Goal: Information Seeking & Learning: Compare options

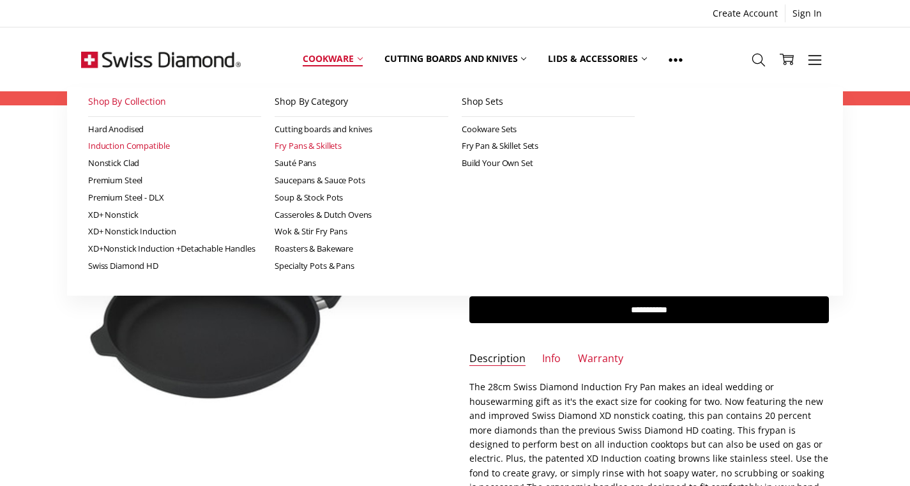
click at [313, 147] on link "Fry Pans & Skillets" at bounding box center [362, 145] width 174 height 17
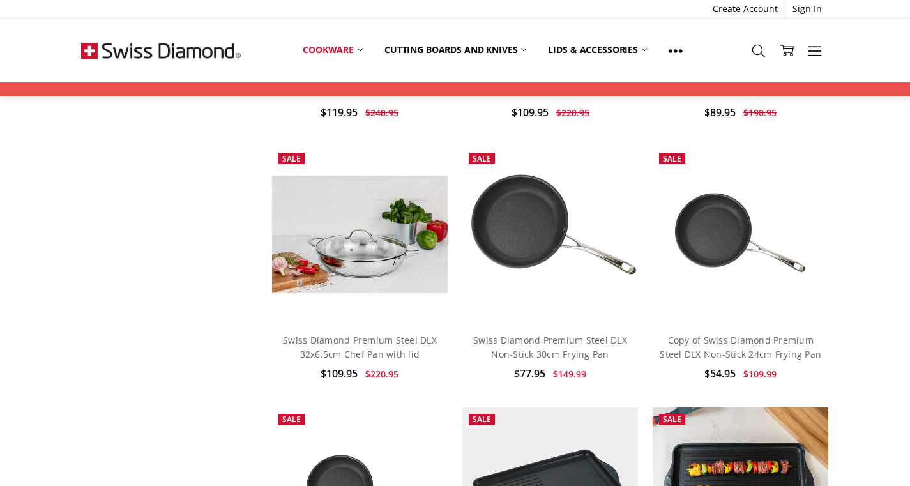
scroll to position [887, 0]
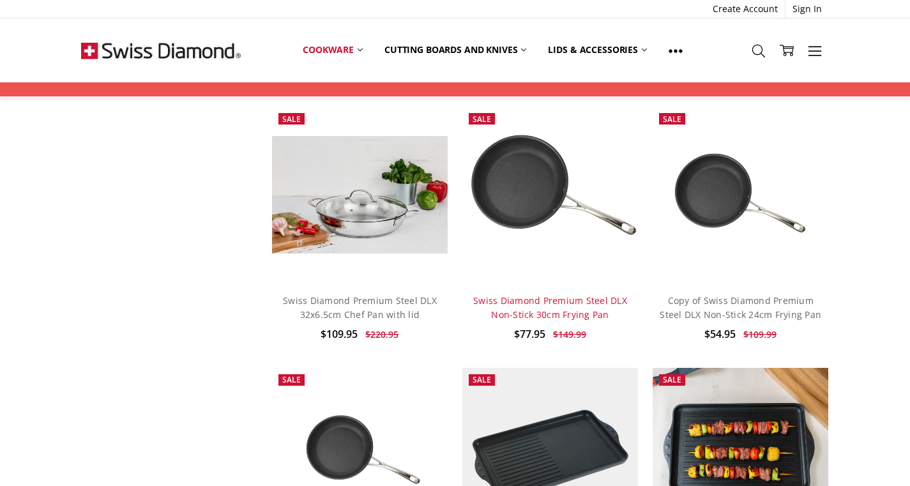
click at [581, 312] on link "Swiss Diamond Premium Steel DLX Non-Stick 30cm Frying Pan" at bounding box center [550, 307] width 154 height 26
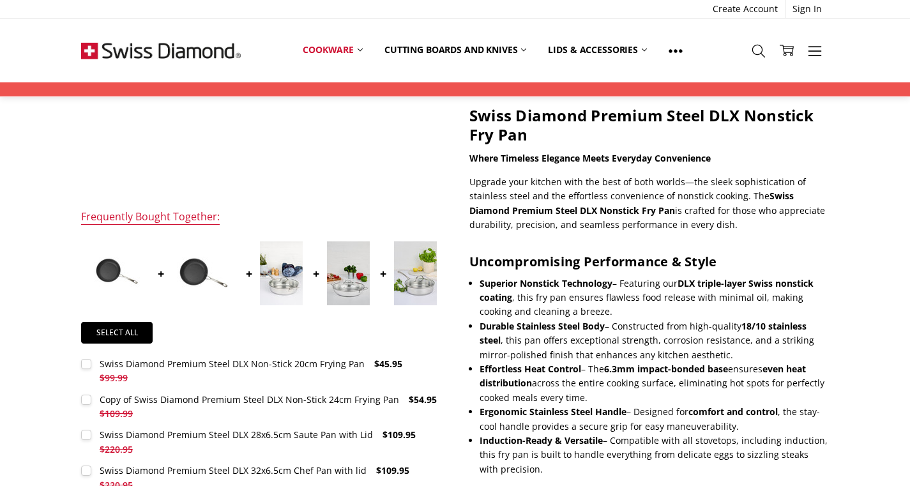
scroll to position [430, 0]
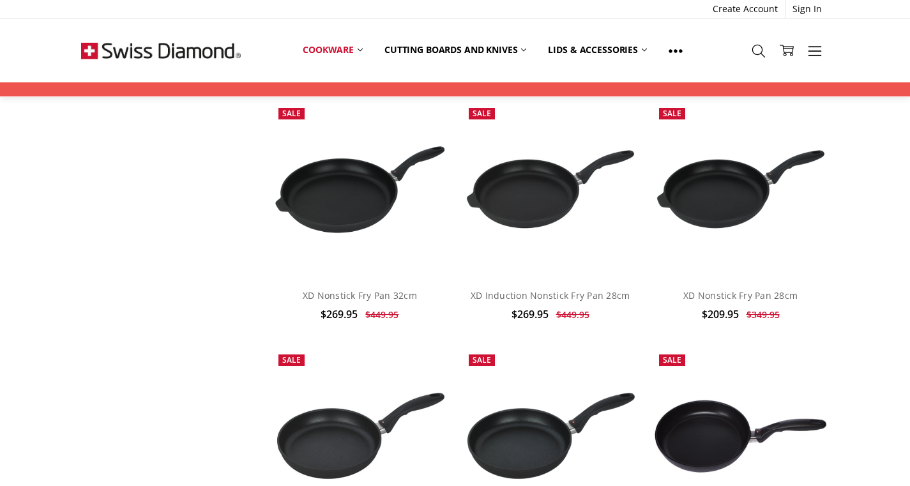
scroll to position [2478, 0]
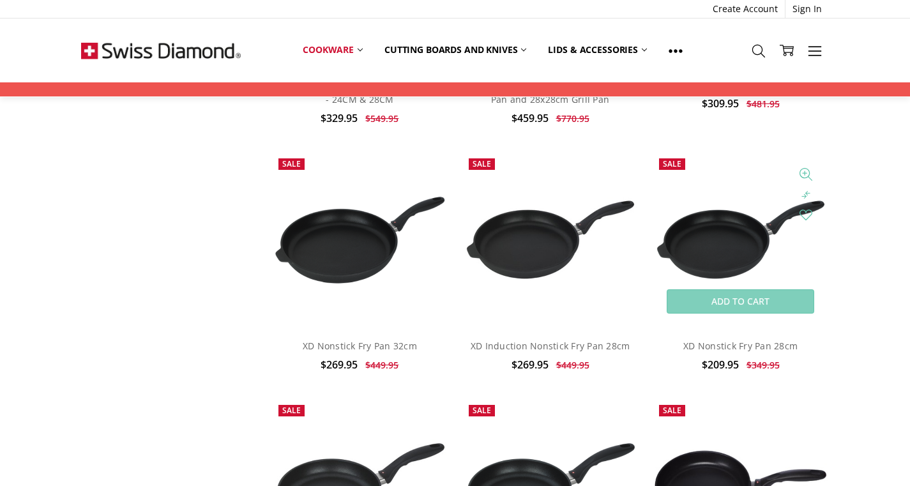
click at [726, 244] on img at bounding box center [741, 239] width 176 height 85
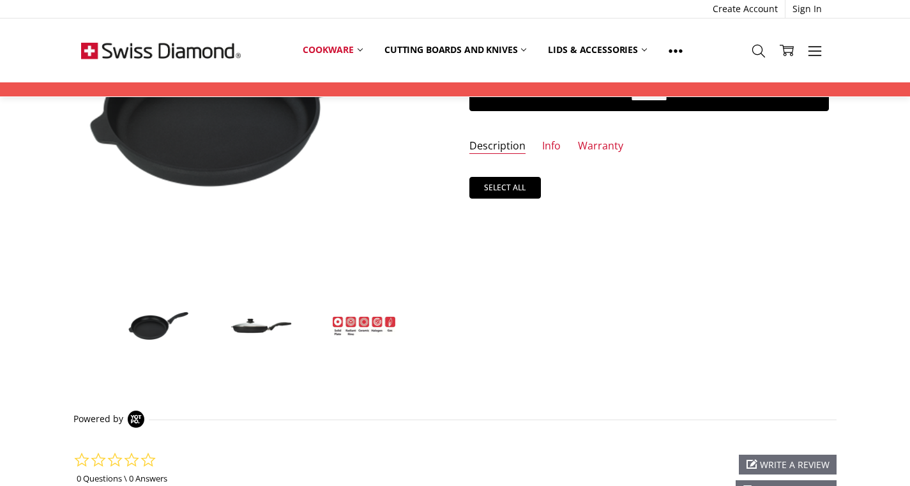
scroll to position [286, 0]
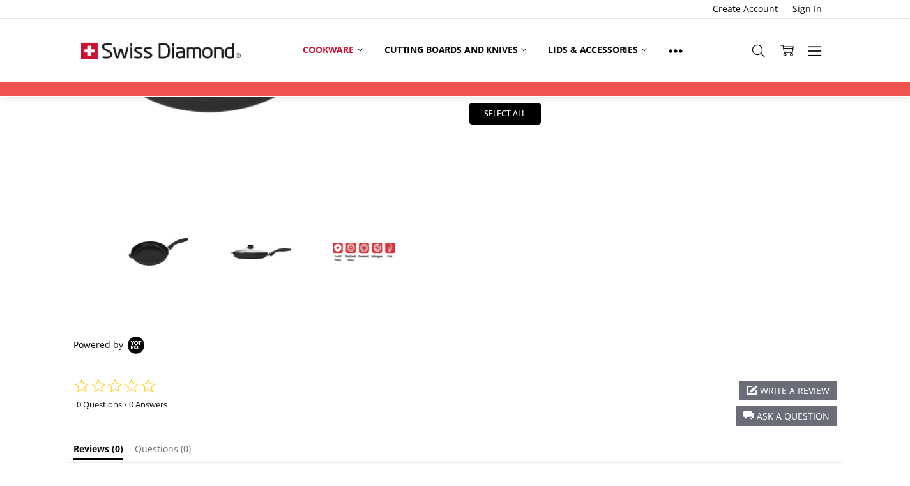
click at [261, 253] on img at bounding box center [261, 252] width 64 height 19
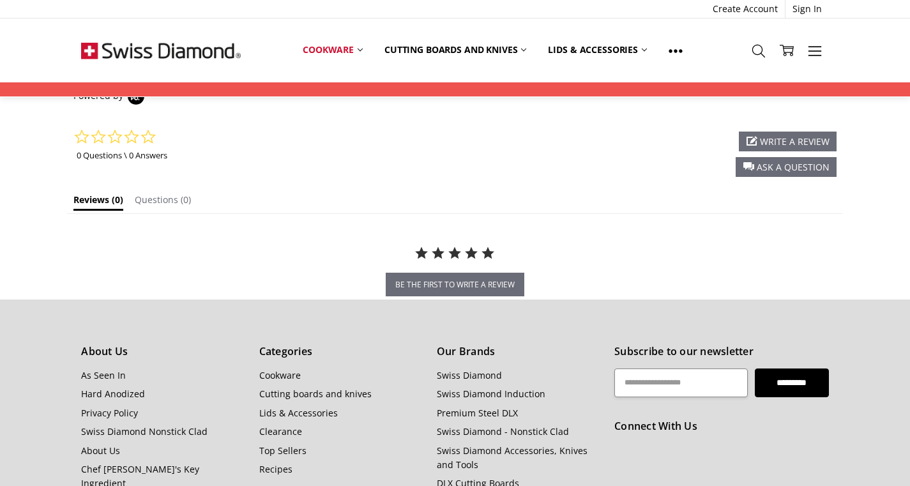
scroll to position [457, 0]
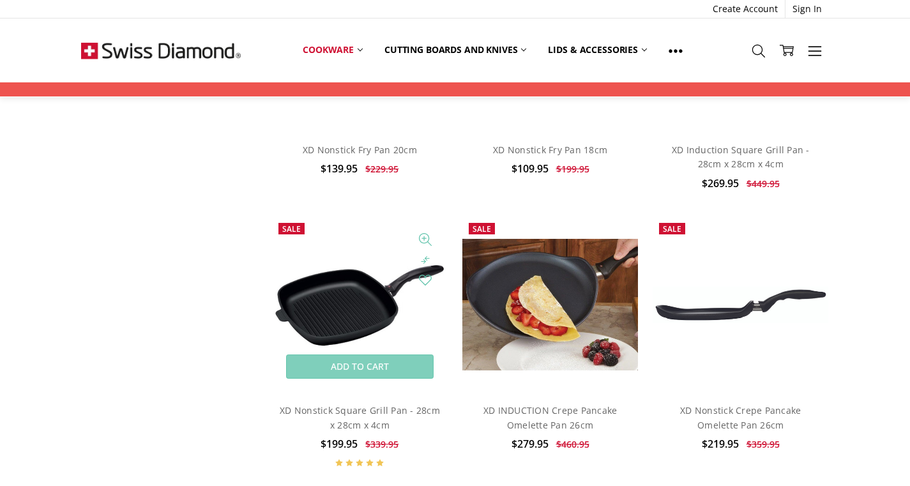
scroll to position [3228, 0]
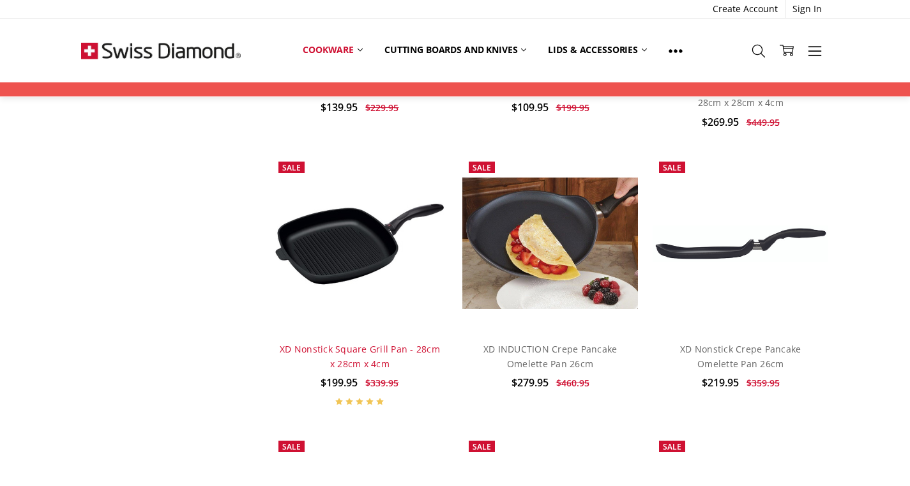
click at [353, 343] on link "XD Nonstick Square Grill Pan - 28cm x 28cm x 4cm" at bounding box center [360, 356] width 160 height 26
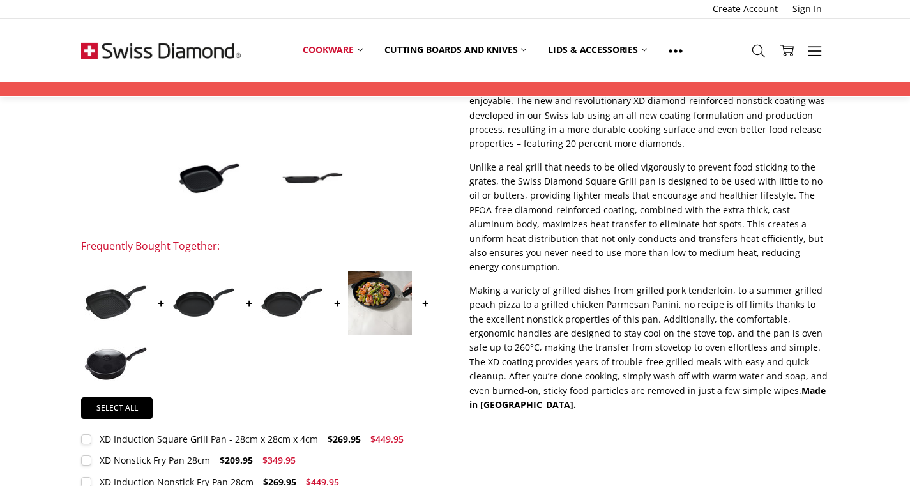
scroll to position [426, 0]
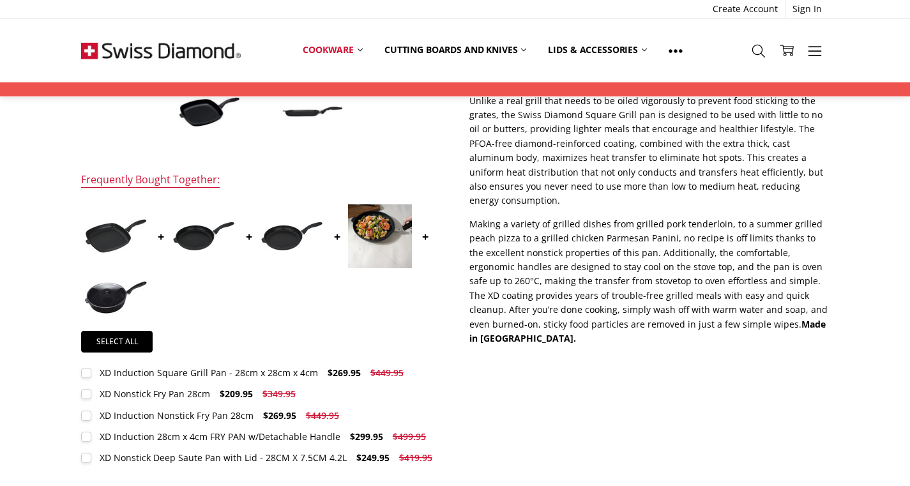
click at [116, 299] on img at bounding box center [116, 297] width 64 height 34
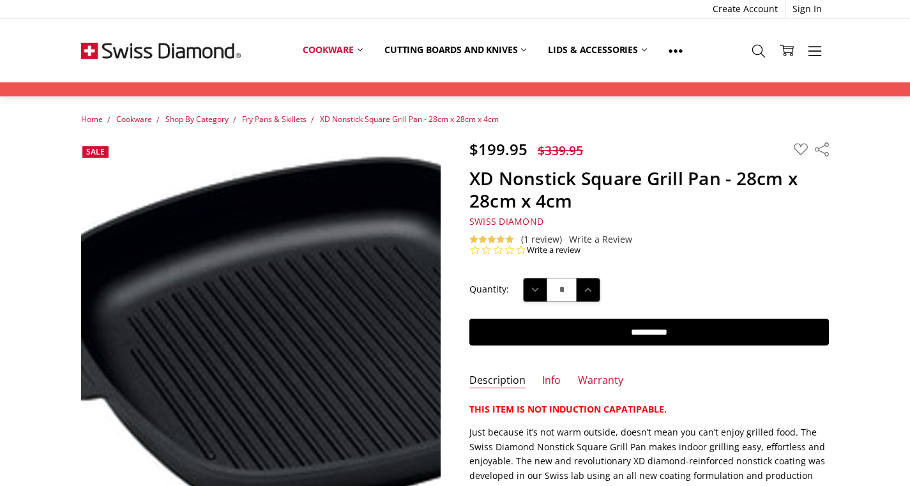
scroll to position [506, 0]
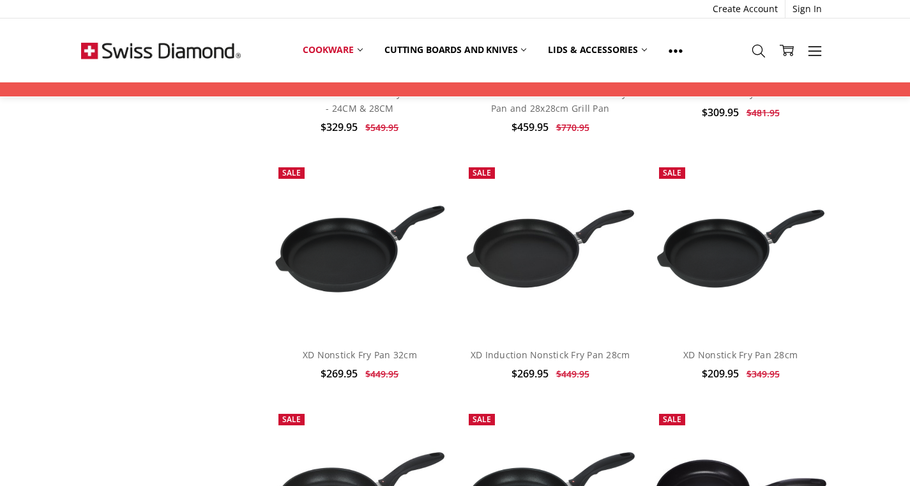
scroll to position [2581, 0]
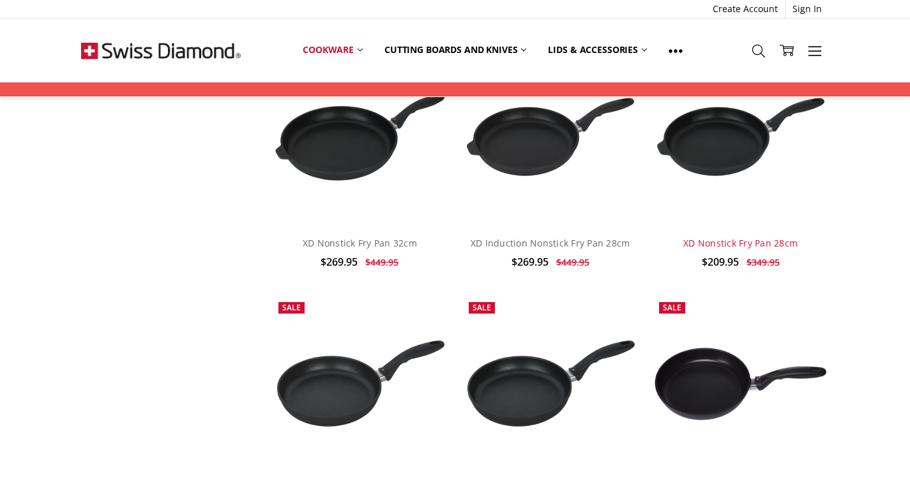
click at [730, 237] on link "XD Nonstick Fry Pan 28cm" at bounding box center [740, 243] width 114 height 12
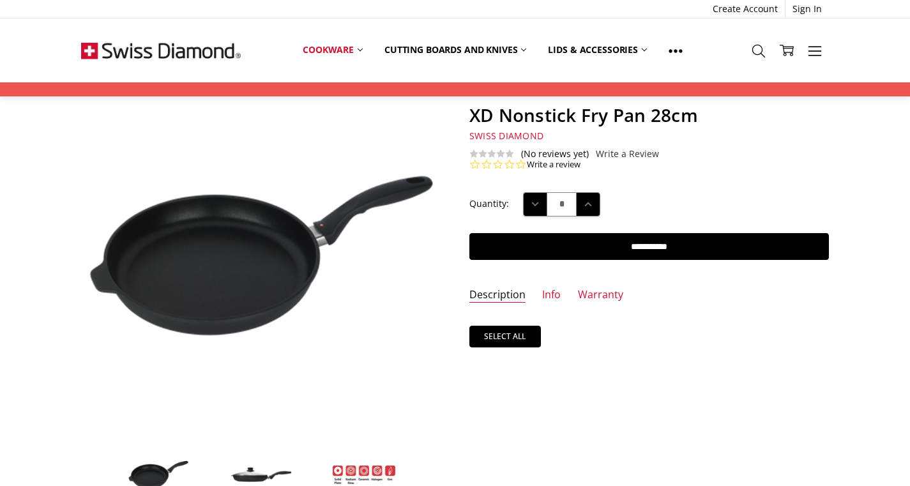
scroll to position [114, 0]
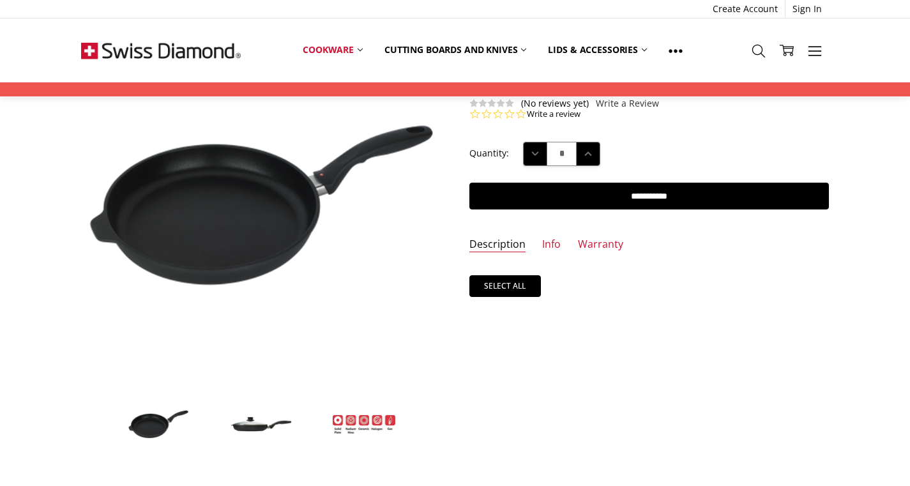
click at [501, 245] on link "Description" at bounding box center [497, 245] width 56 height 15
click at [550, 242] on link "Info" at bounding box center [551, 245] width 19 height 15
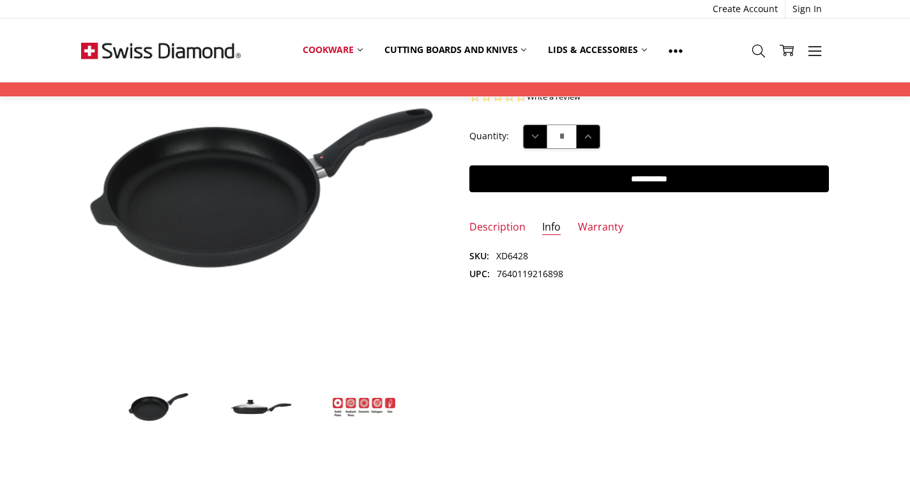
scroll to position [172, 0]
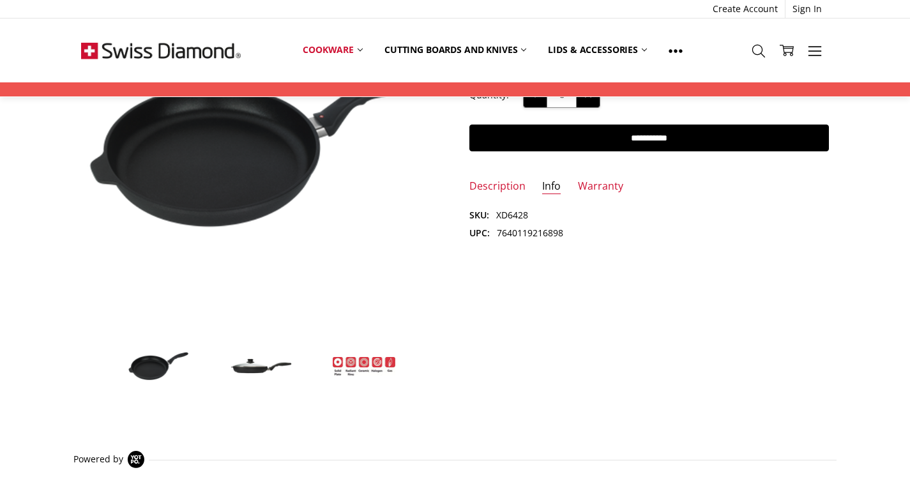
click at [254, 372] on img at bounding box center [261, 366] width 64 height 19
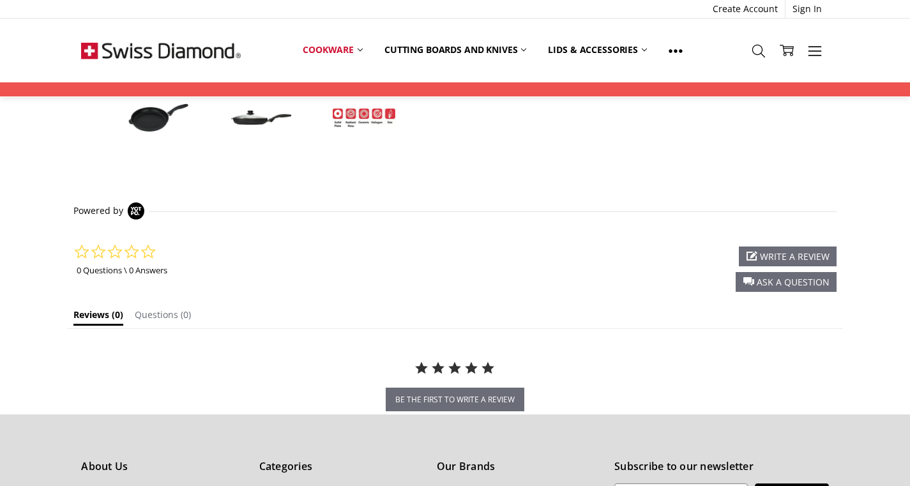
scroll to position [187, 0]
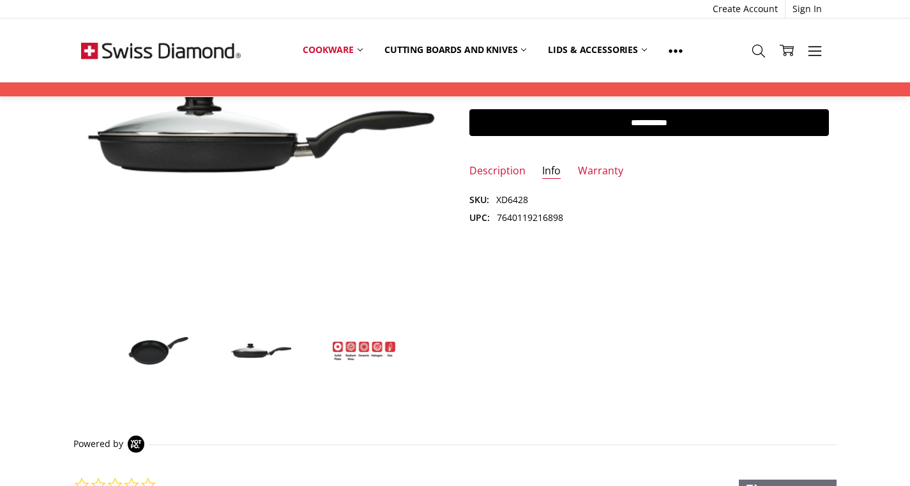
click at [253, 355] on img at bounding box center [261, 351] width 64 height 19
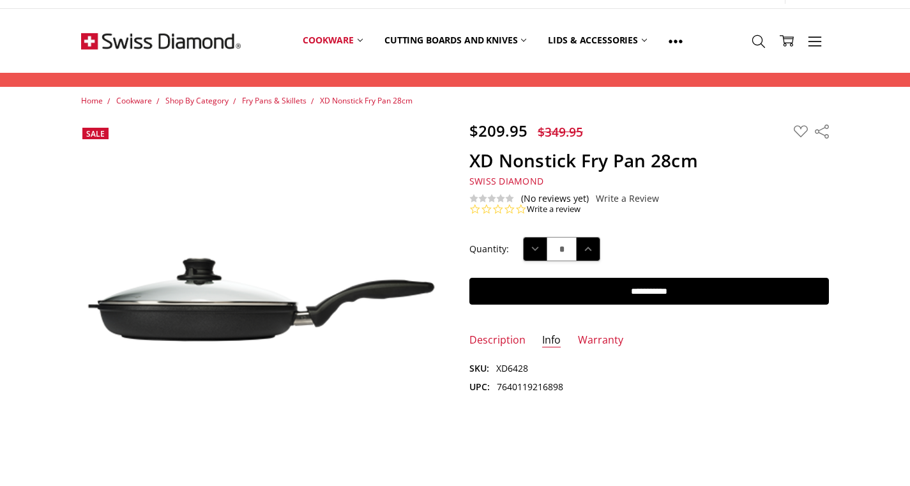
scroll to position [67, 0]
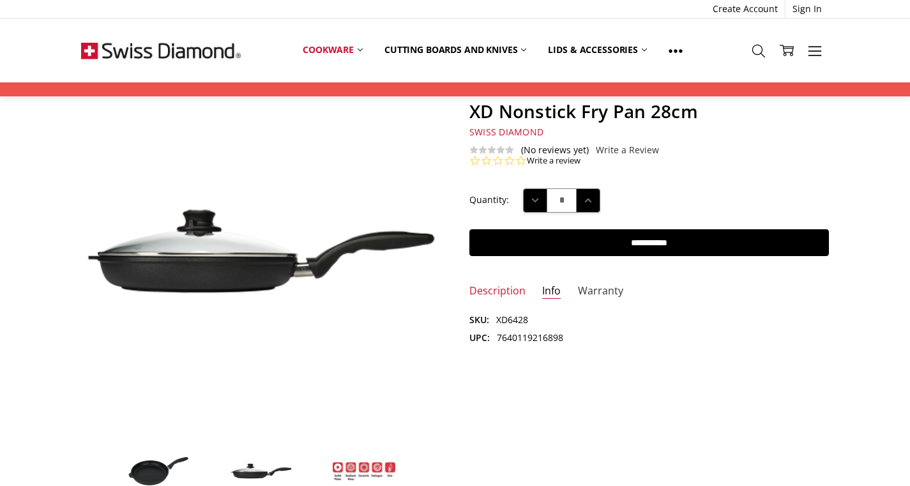
click at [600, 291] on link "Warranty" at bounding box center [600, 291] width 45 height 15
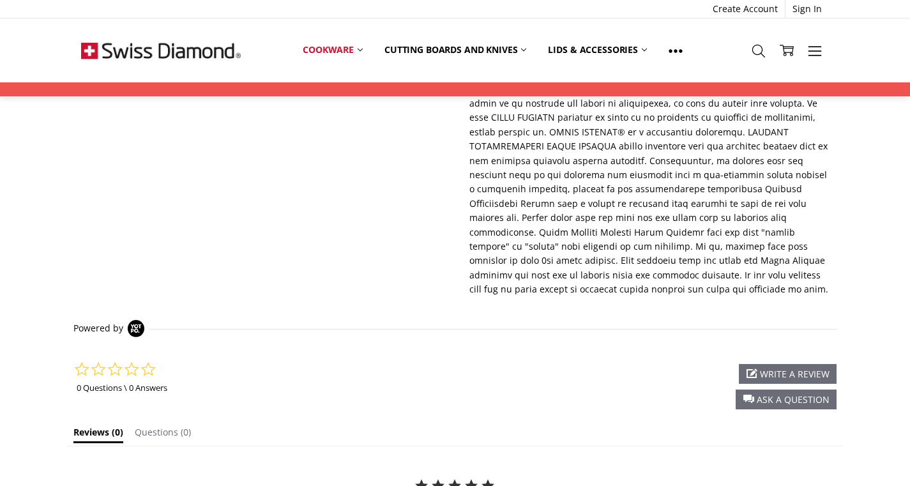
scroll to position [211, 0]
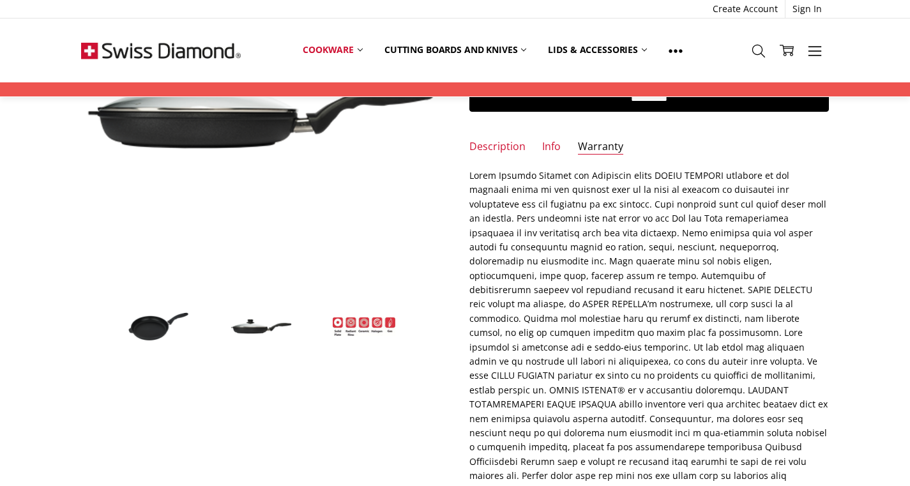
click at [349, 325] on img at bounding box center [364, 326] width 64 height 19
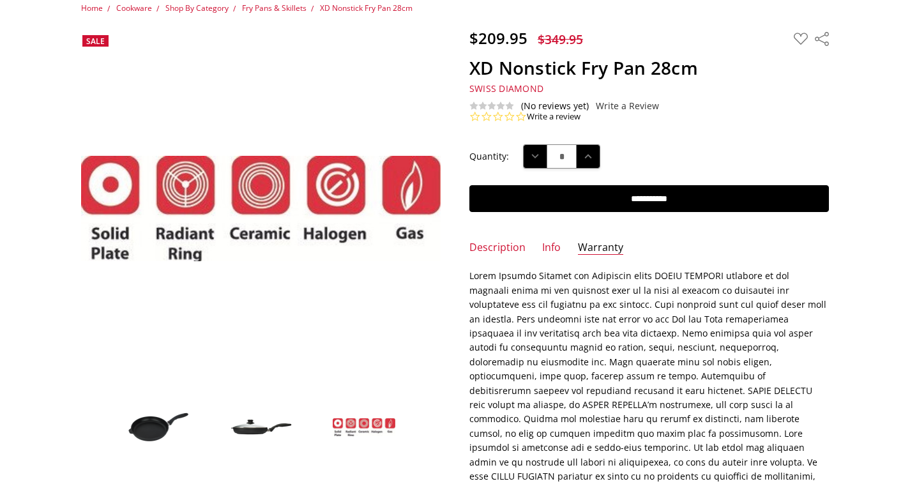
scroll to position [0, 0]
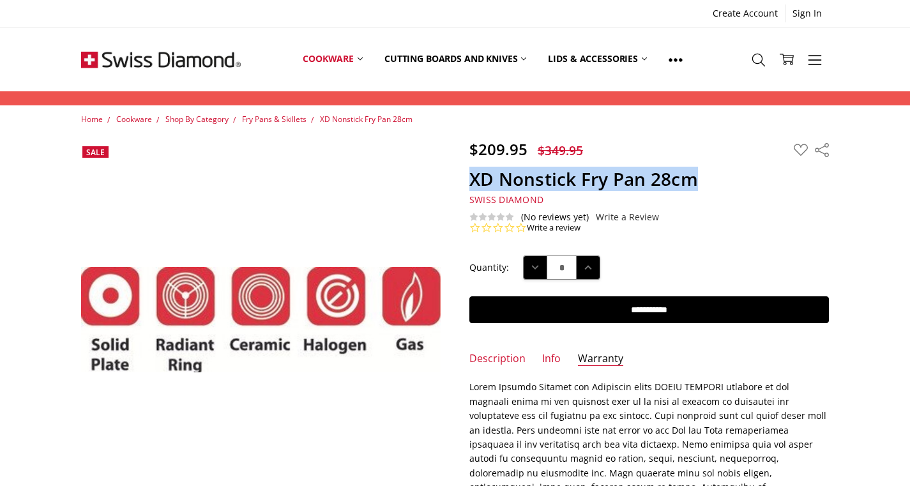
drag, startPoint x: 467, startPoint y: 173, endPoint x: 723, endPoint y: 172, distance: 255.4
click at [723, 172] on section "$209.95 $349.95 MSRP: You save Add to Wish List" at bounding box center [649, 187] width 388 height 94
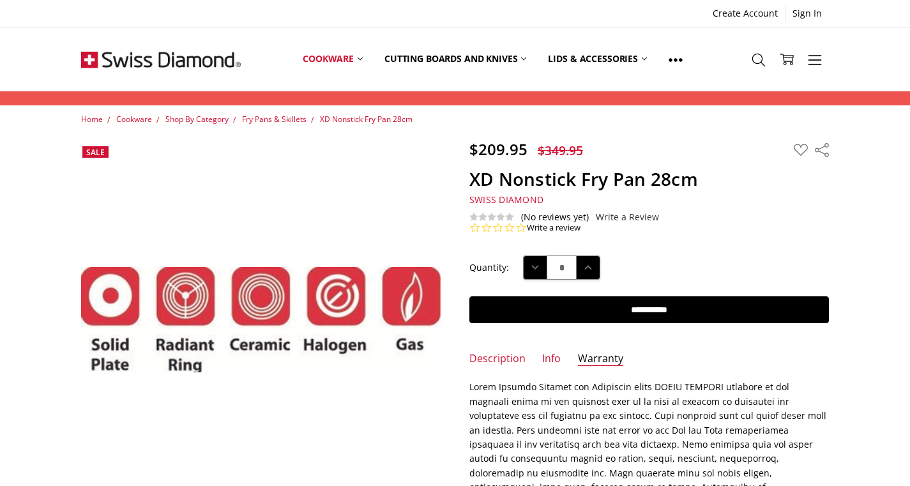
click at [565, 199] on h5 "Swiss Diamond" at bounding box center [648, 199] width 359 height 11
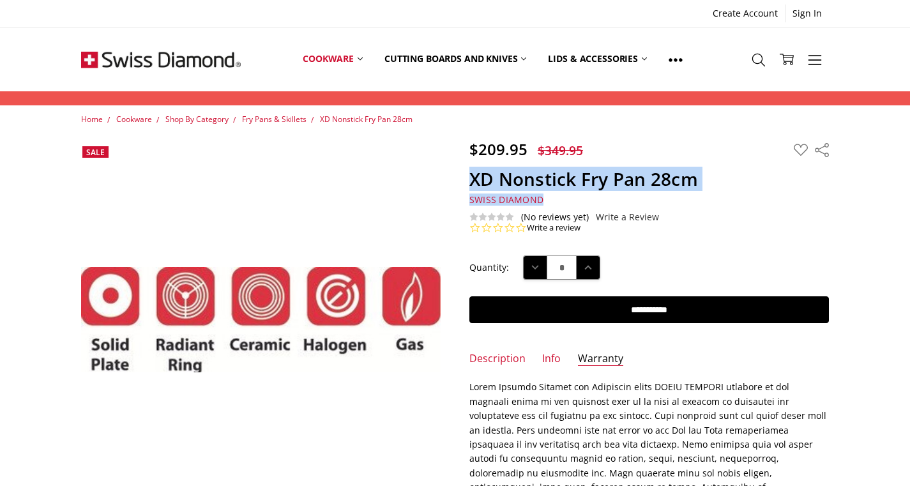
drag, startPoint x: 542, startPoint y: 196, endPoint x: 469, endPoint y: 185, distance: 73.6
click at [469, 185] on section "$209.95 $349.95 MSRP: You save Add to Wish List" at bounding box center [649, 187] width 388 height 94
copy section "XD Nonstick Fry Pan 28cm Swiss Diamond"
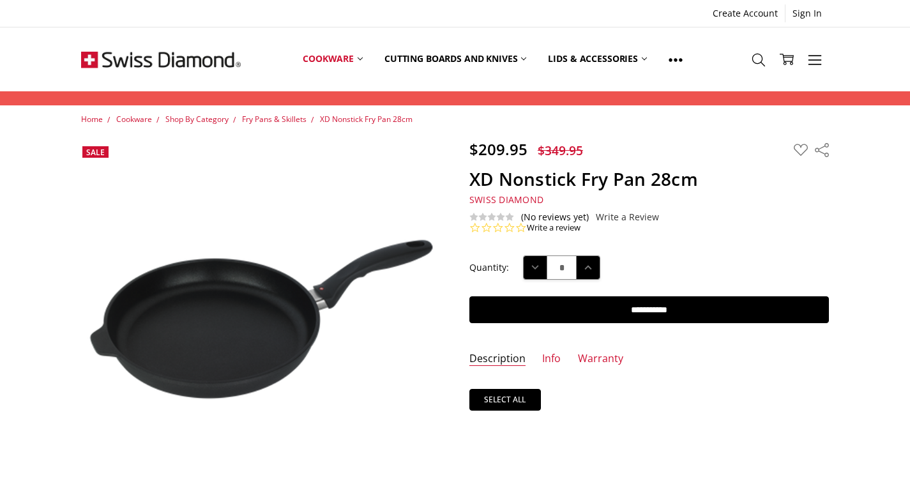
scroll to position [60, 0]
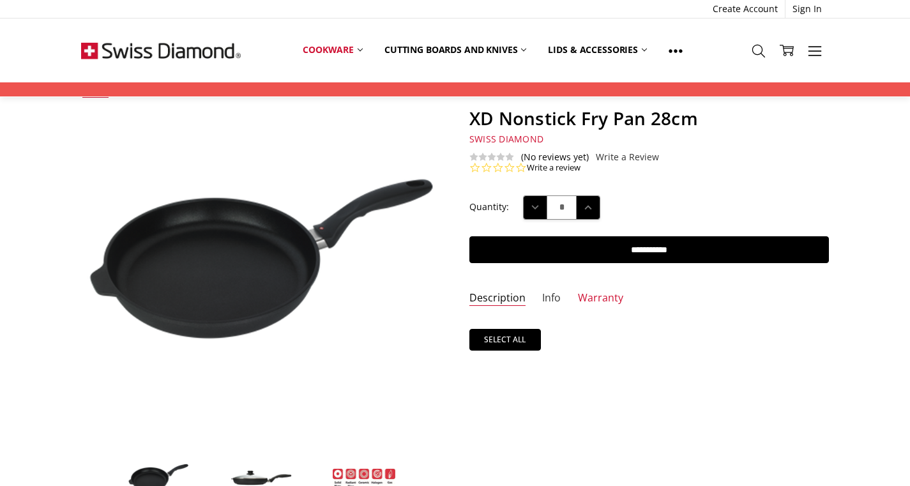
click at [555, 298] on link "Info" at bounding box center [551, 298] width 19 height 15
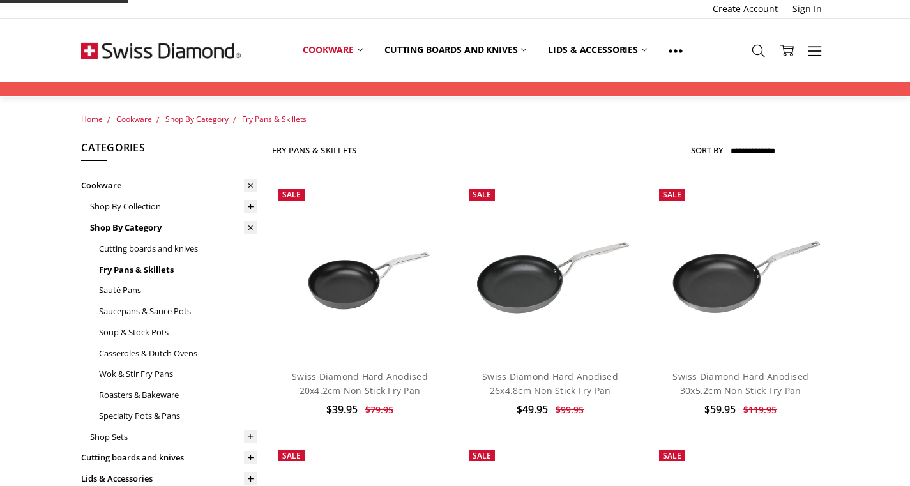
scroll to position [1327, 0]
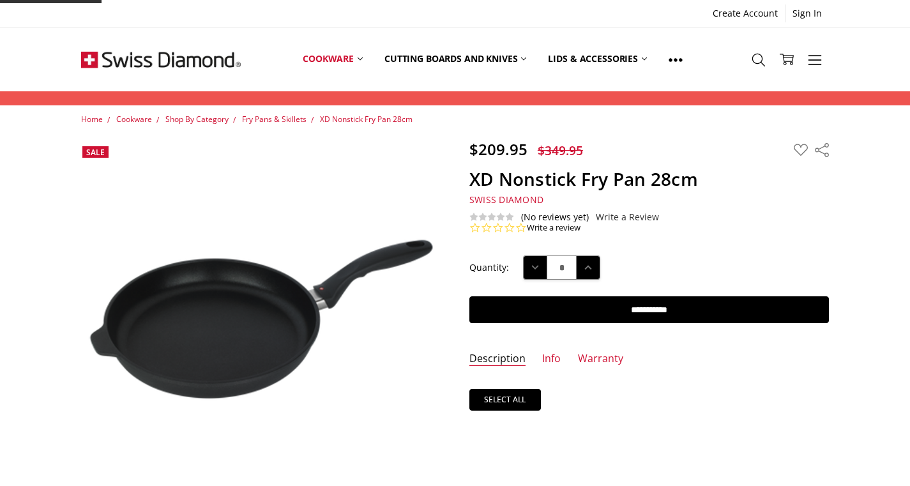
scroll to position [60, 0]
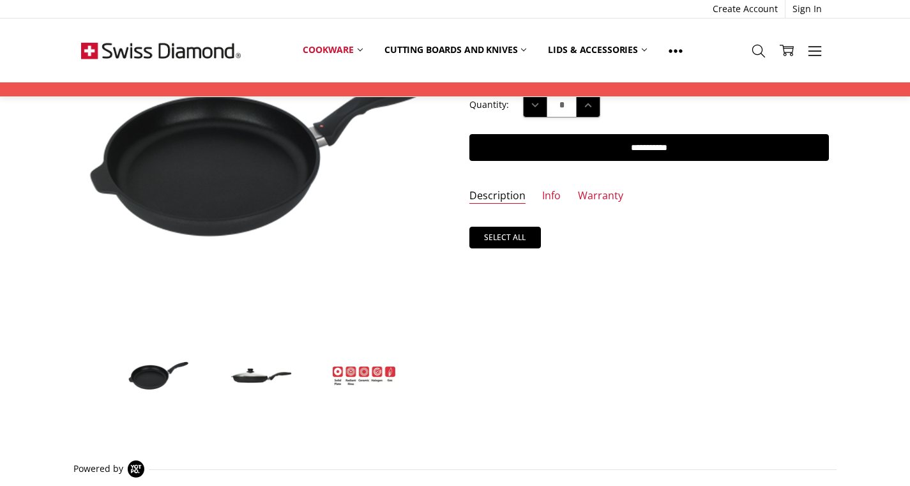
scroll to position [11, 0]
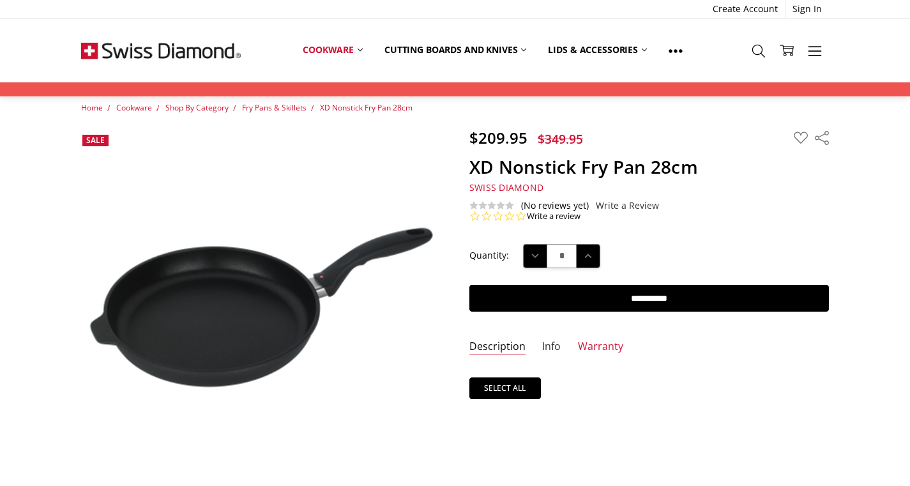
click at [550, 347] on link "Info" at bounding box center [551, 347] width 19 height 15
click at [509, 345] on link "Description" at bounding box center [497, 347] width 56 height 15
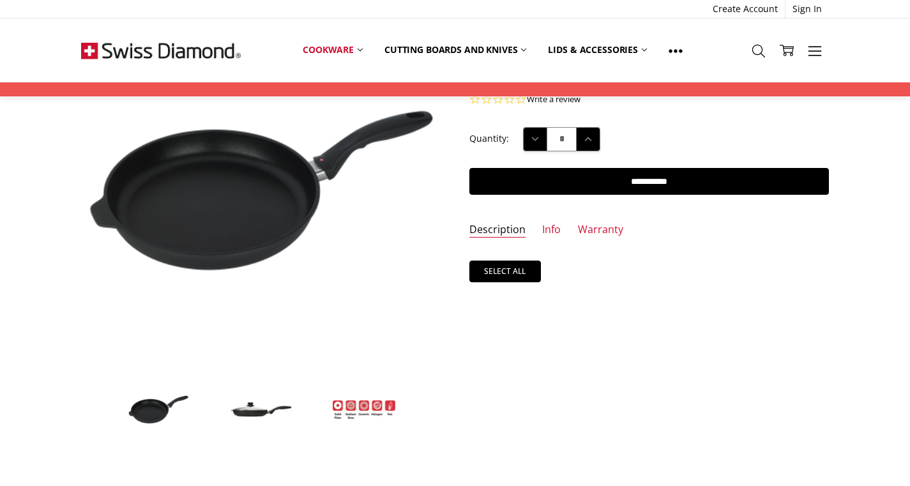
scroll to position [0, 0]
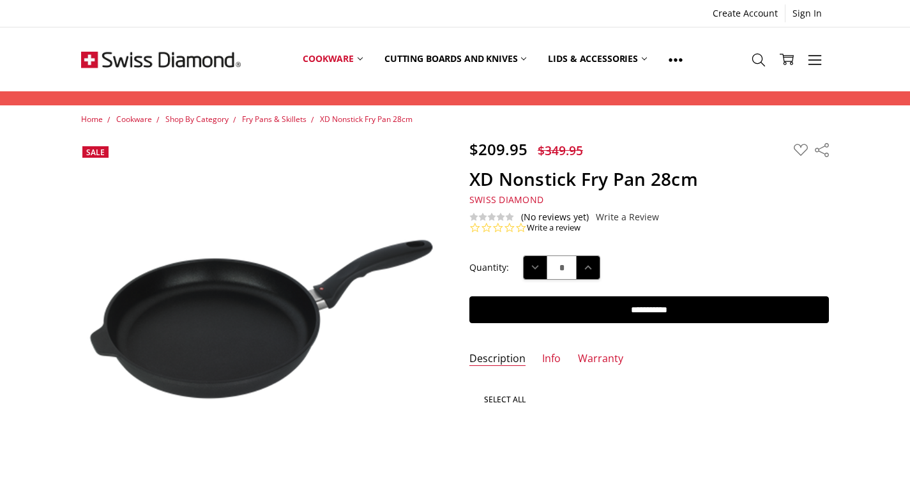
click at [533, 393] on link "Select all" at bounding box center [505, 400] width 72 height 22
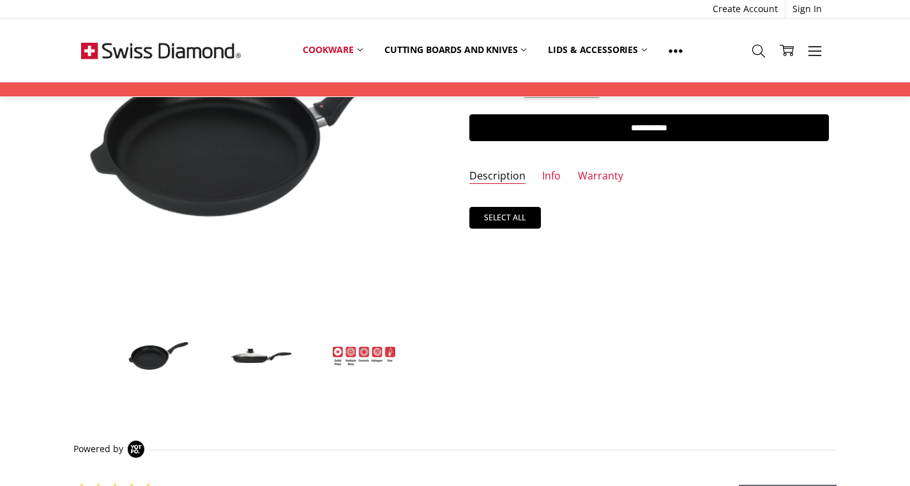
scroll to position [118, 0]
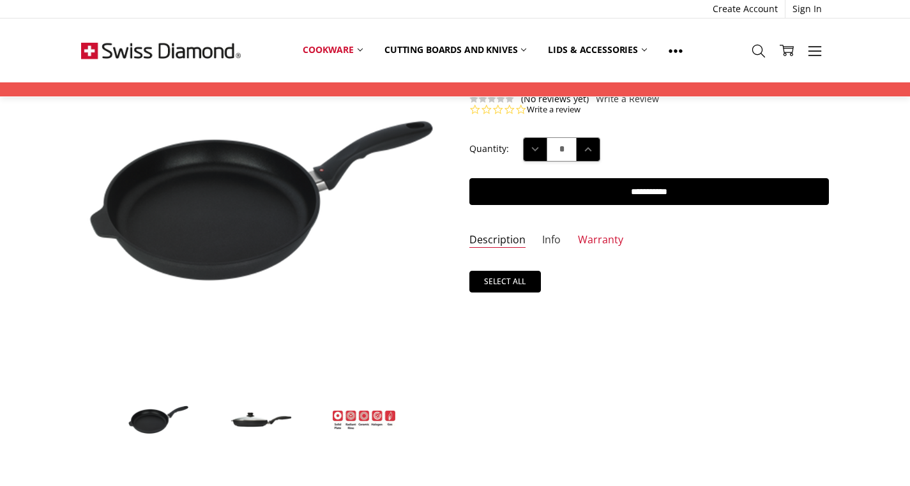
click at [547, 236] on link "Info" at bounding box center [551, 240] width 19 height 15
click at [594, 239] on link "Warranty" at bounding box center [600, 240] width 45 height 15
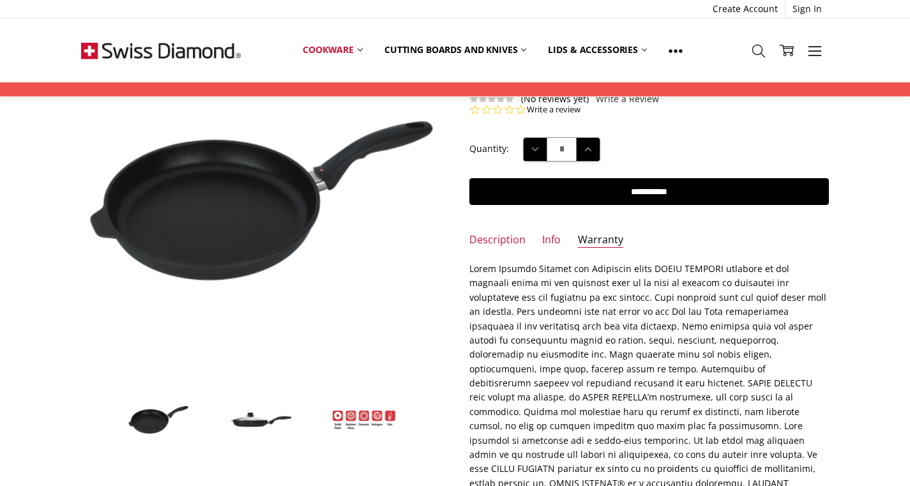
click at [197, 49] on img at bounding box center [161, 51] width 160 height 64
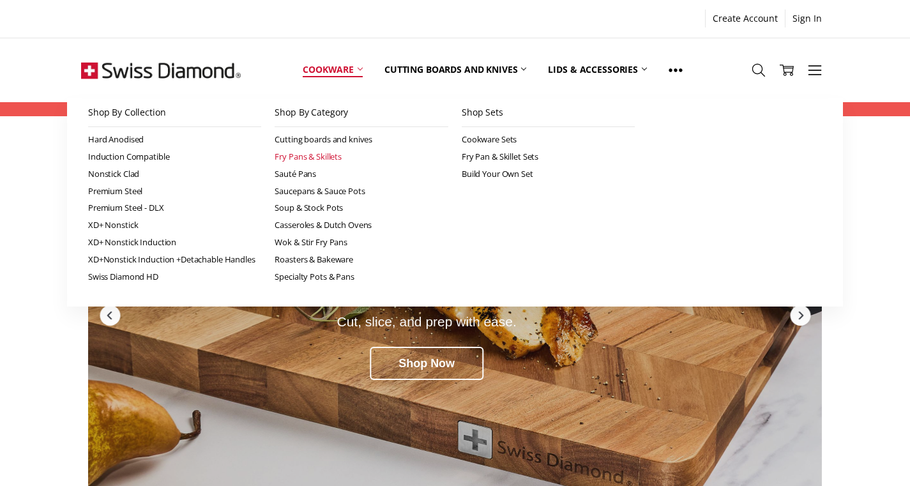
click at [327, 158] on link "Fry Pans & Skillets" at bounding box center [362, 156] width 174 height 17
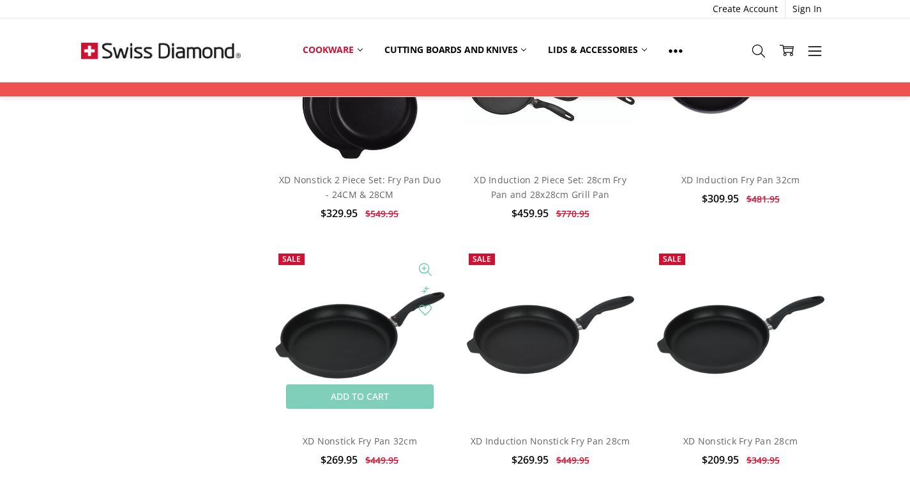
scroll to position [2454, 0]
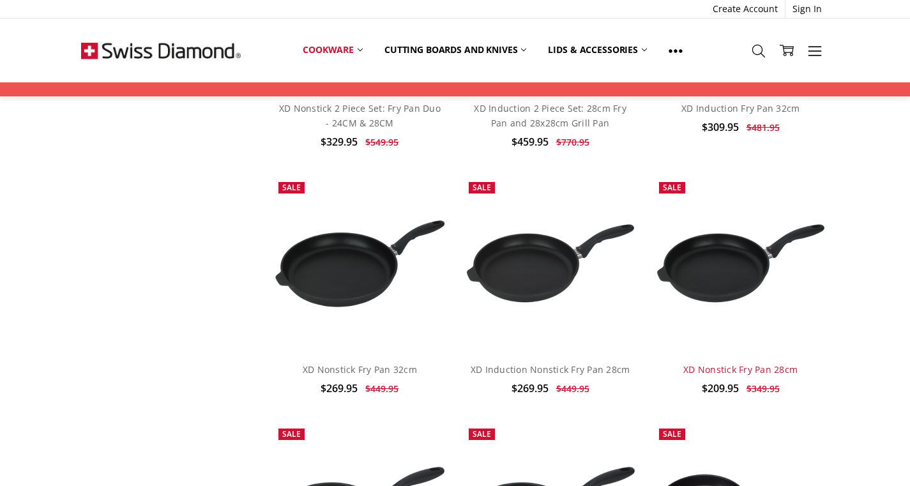
click at [769, 363] on link "XD Nonstick Fry Pan 28cm" at bounding box center [740, 369] width 114 height 12
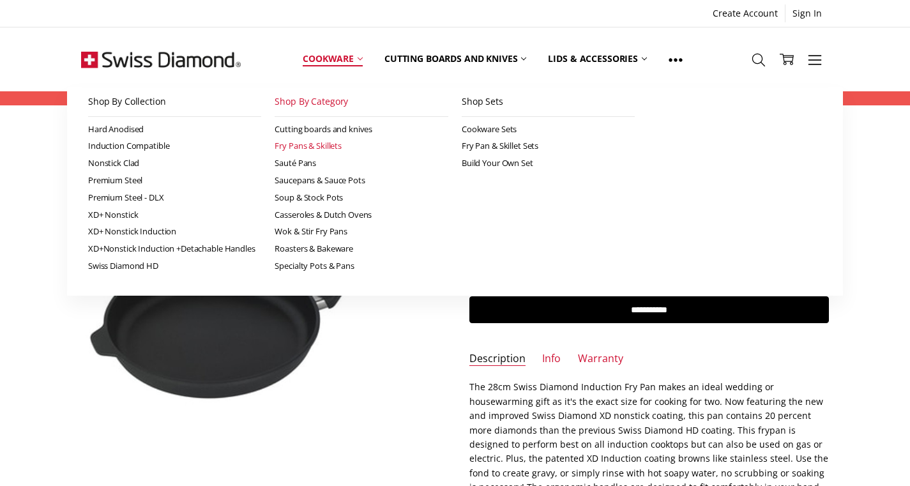
click at [305, 148] on link "Fry Pans & Skillets" at bounding box center [362, 145] width 174 height 17
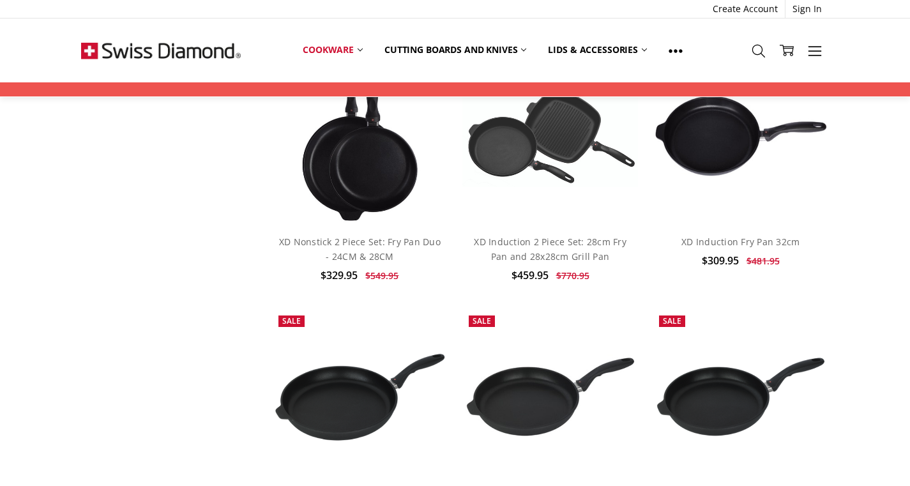
scroll to position [2392, 0]
